Goal: Check status: Check status

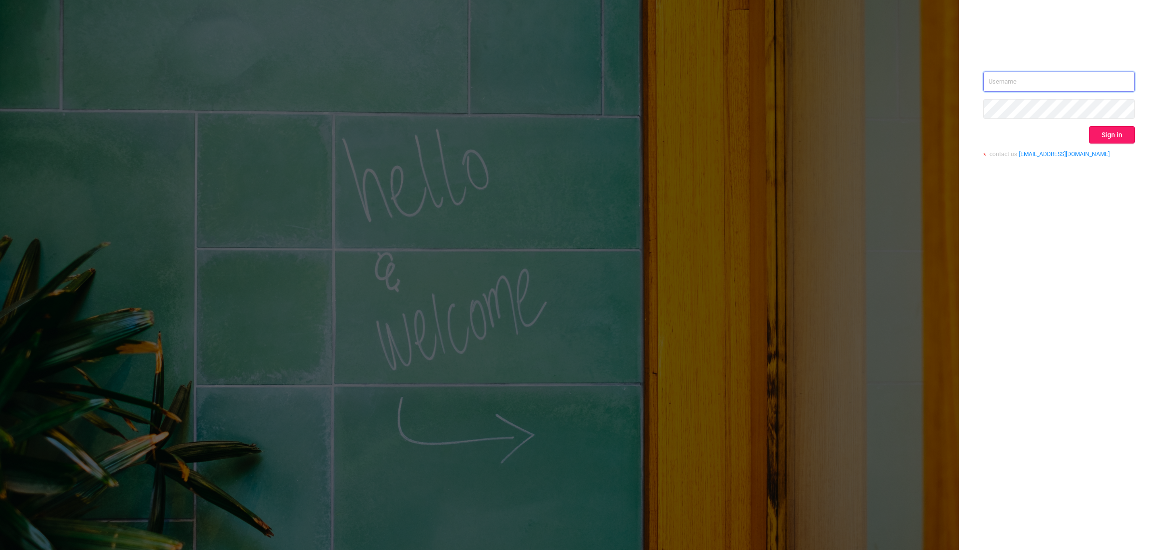
type input "[EMAIL_ADDRESS][DOMAIN_NAME]"
click at [1124, 132] on button "Sign in" at bounding box center [1112, 134] width 46 height 17
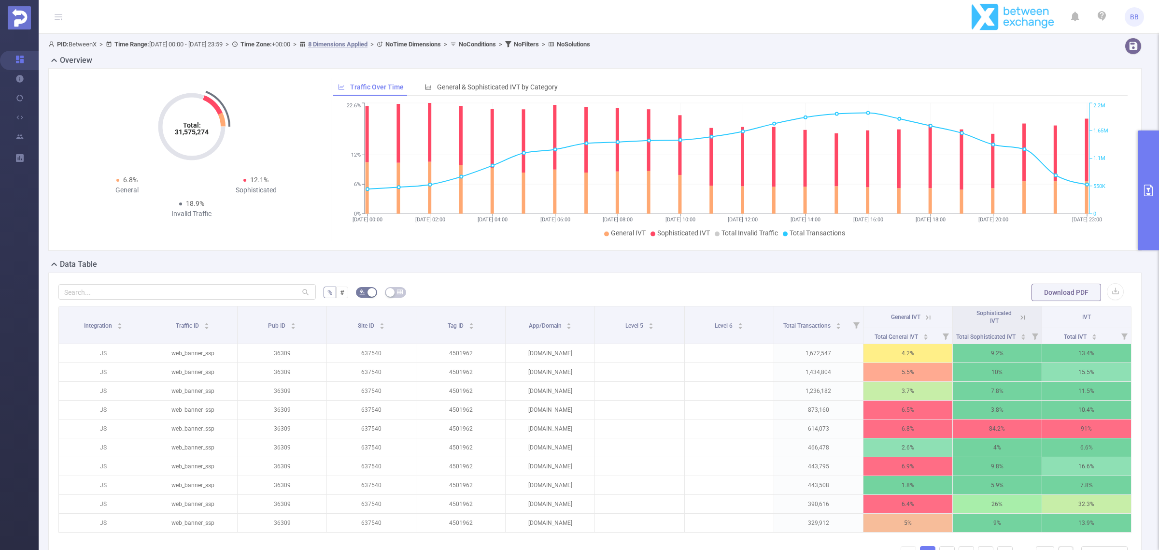
click at [1149, 215] on button "primary" at bounding box center [1148, 190] width 21 height 120
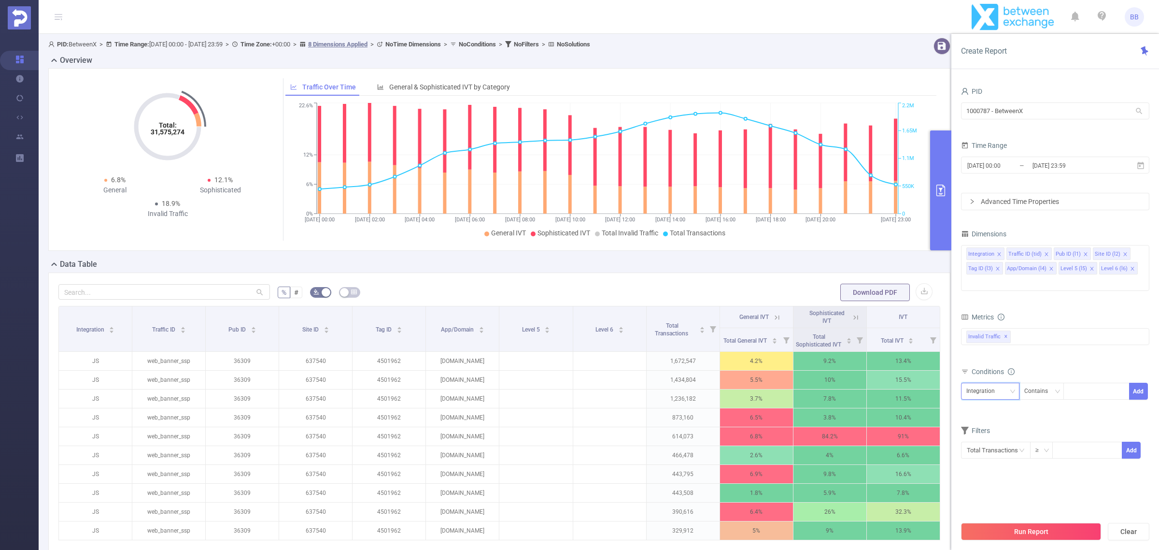
click at [1001, 383] on div "Integration" at bounding box center [983, 391] width 35 height 16
click at [998, 425] on li "Pub ID (l1)" at bounding box center [991, 427] width 61 height 15
click at [1096, 383] on div at bounding box center [1097, 391] width 56 height 16
type input "45611"
click at [1140, 165] on icon at bounding box center [1140, 165] width 9 height 9
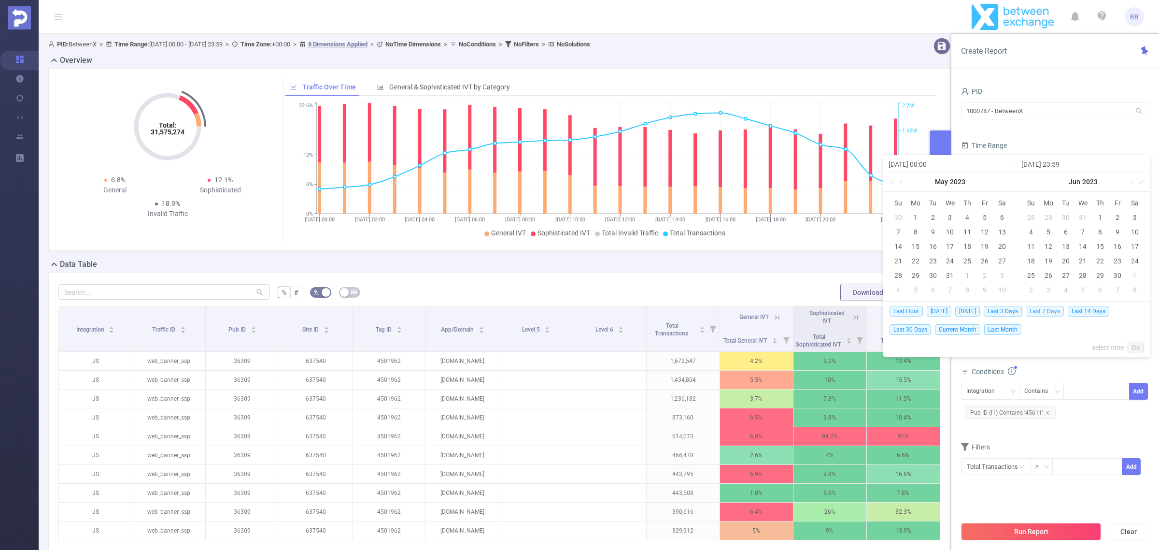
click at [1047, 314] on span "Last 7 Days" at bounding box center [1045, 311] width 38 height 11
type input "[DATE] 00:00"
type input "[DATE] 23:59"
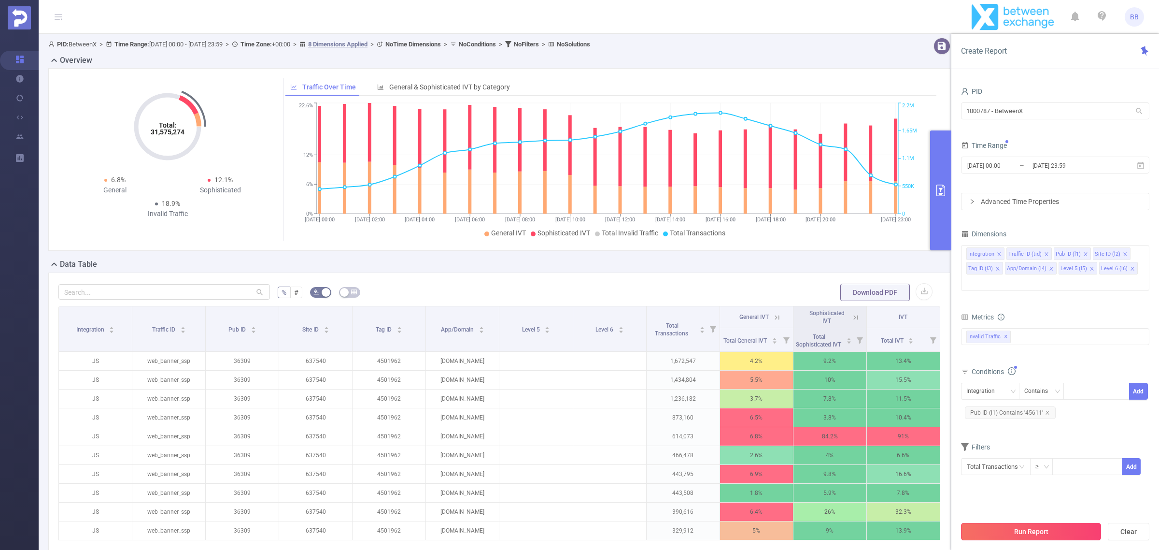
click at [1069, 535] on button "Run Report" at bounding box center [1031, 531] width 140 height 17
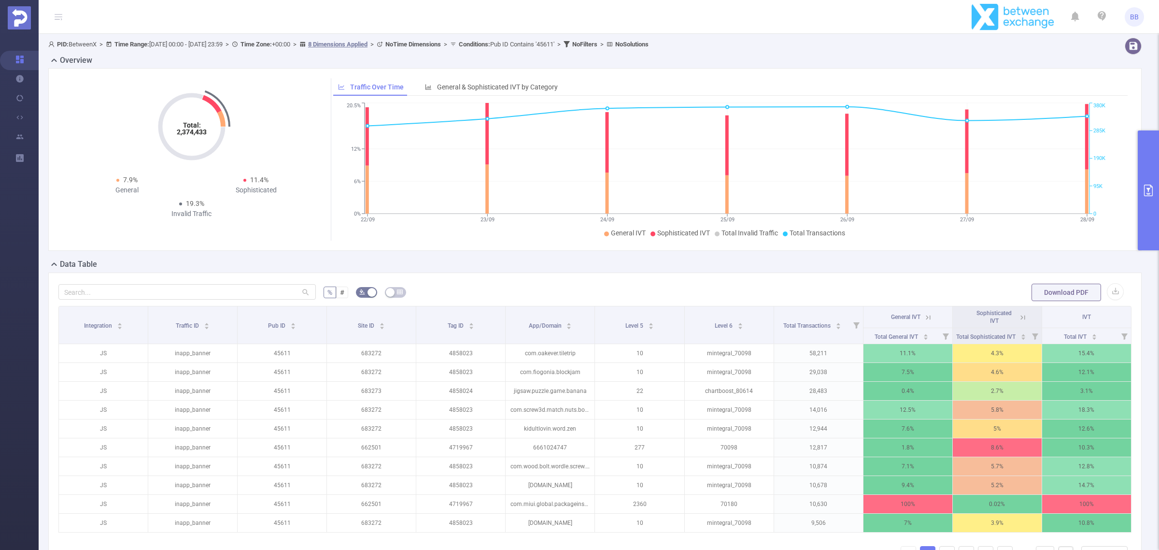
click at [1158, 186] on button "primary" at bounding box center [1148, 190] width 21 height 120
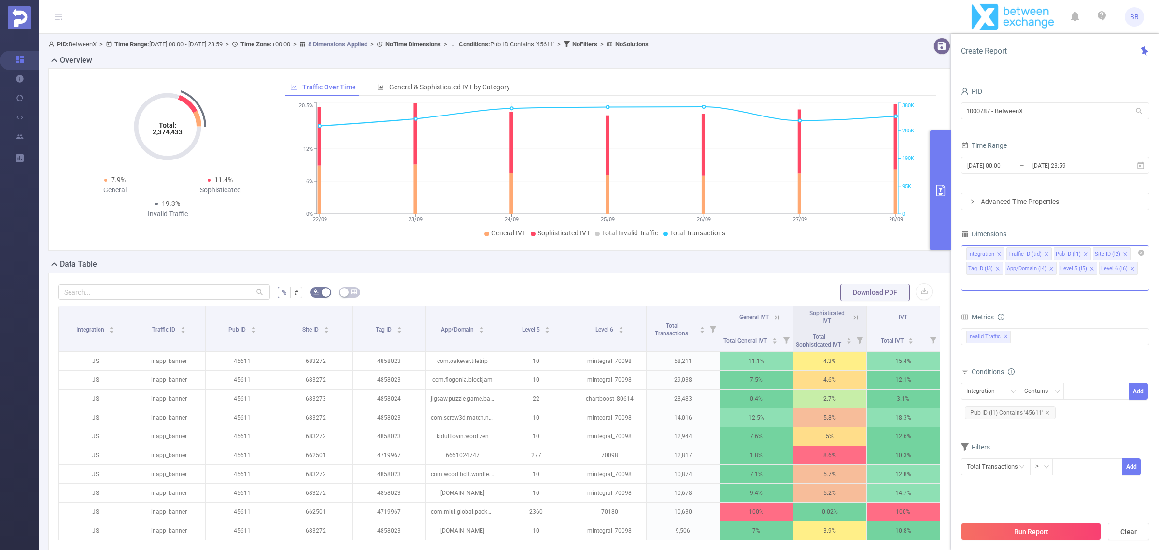
click at [1092, 269] on icon "icon: close" at bounding box center [1092, 268] width 5 height 5
click at [1049, 267] on icon "icon: close" at bounding box center [1051, 268] width 5 height 5
click at [996, 267] on icon "icon: close" at bounding box center [997, 268] width 5 height 5
click at [1123, 252] on icon "icon: close" at bounding box center [1125, 254] width 5 height 5
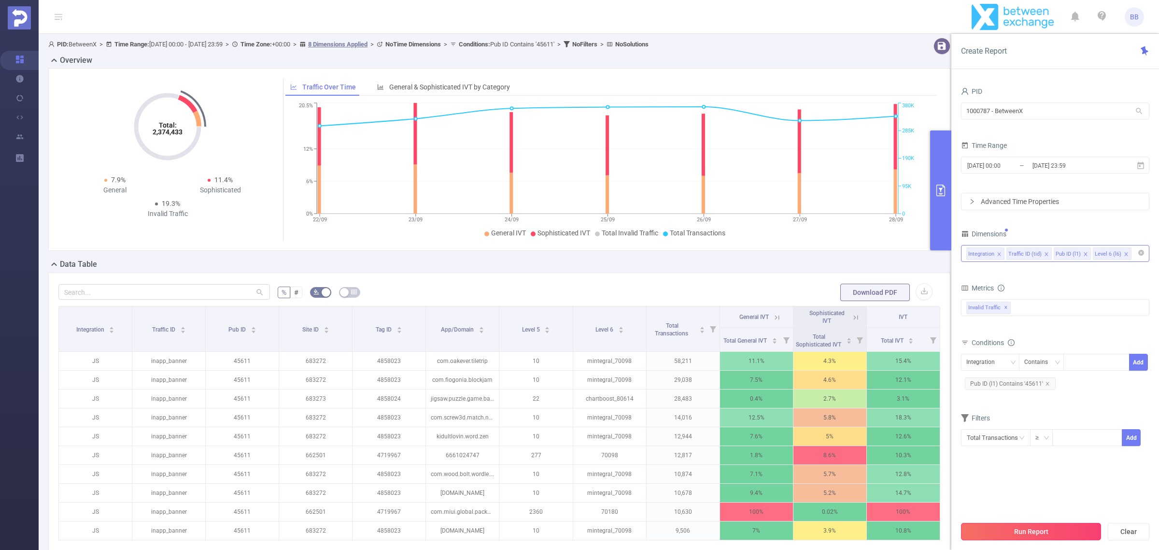
click at [1044, 535] on button "Run Report" at bounding box center [1031, 531] width 140 height 17
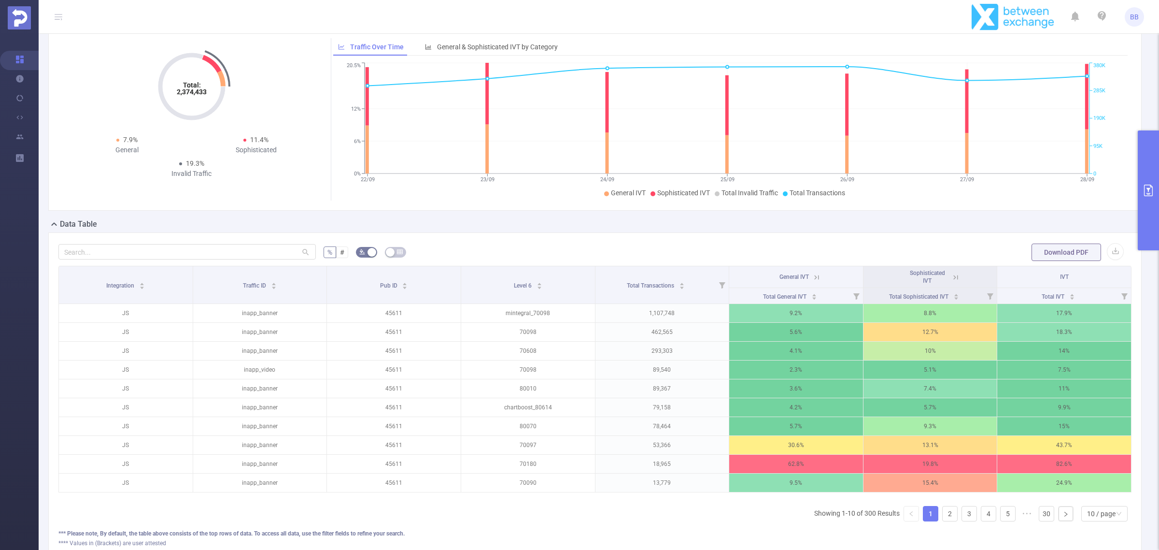
scroll to position [60, 0]
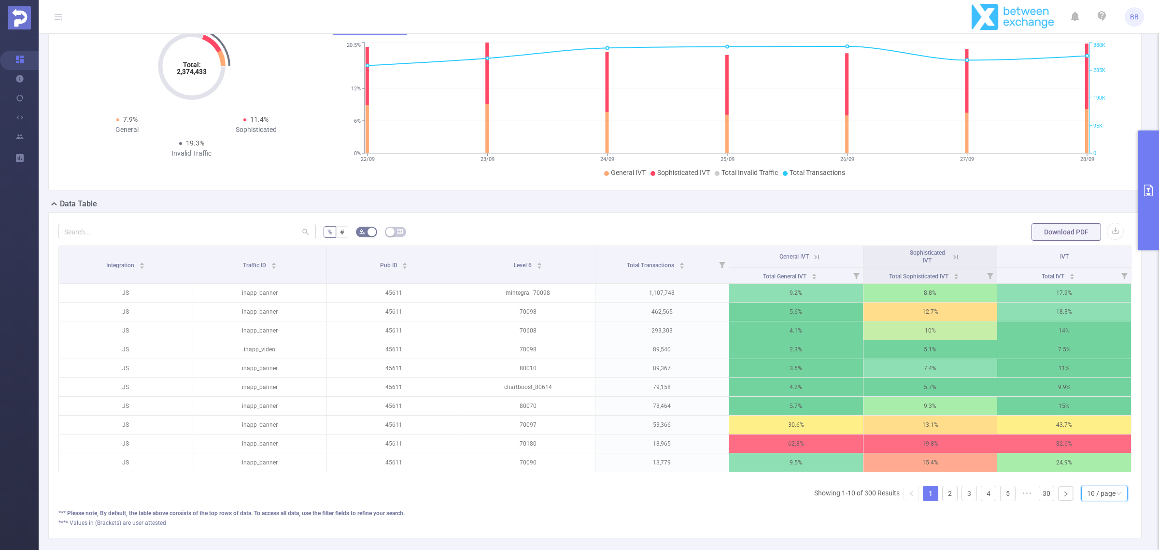
click at [1113, 501] on div "10 / page" at bounding box center [1104, 492] width 46 height 15
click at [1105, 488] on li "50 / page" at bounding box center [1095, 486] width 47 height 15
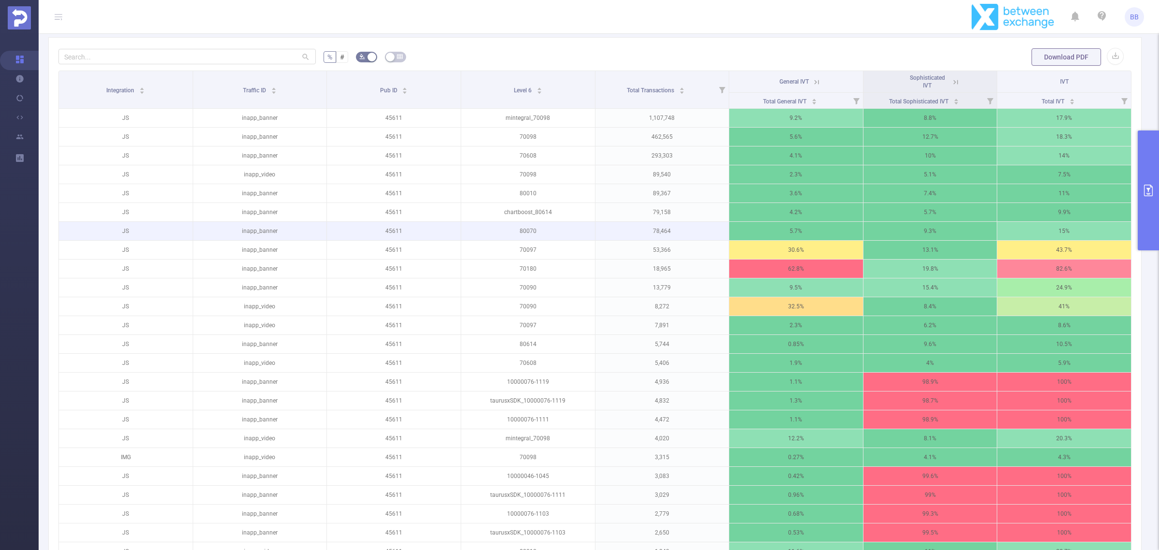
scroll to position [241, 0]
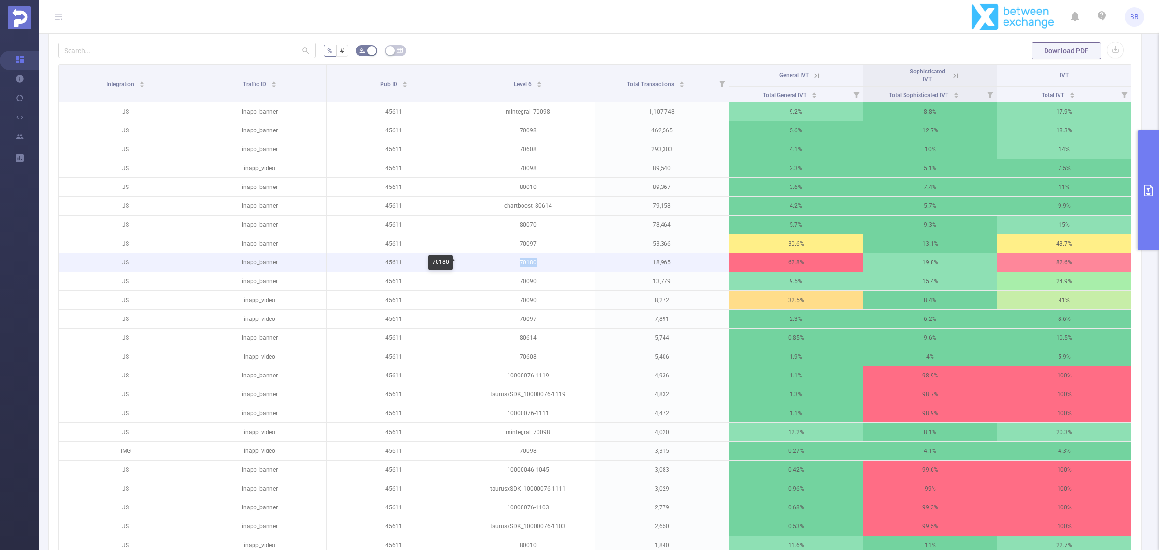
drag, startPoint x: 535, startPoint y: 261, endPoint x: 514, endPoint y: 261, distance: 20.8
click at [514, 261] on p "70180" at bounding box center [528, 262] width 134 height 18
copy p "70180"
